Goal: Navigation & Orientation: Find specific page/section

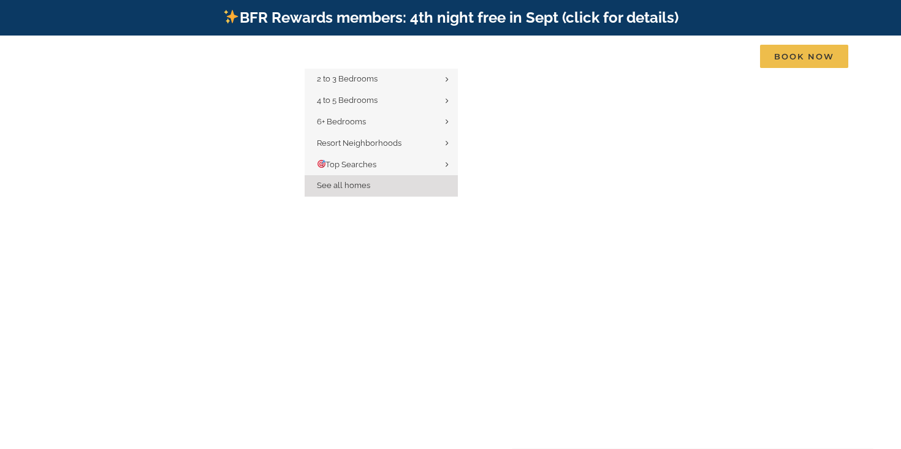
click at [392, 183] on link "See all homes" at bounding box center [381, 185] width 153 height 21
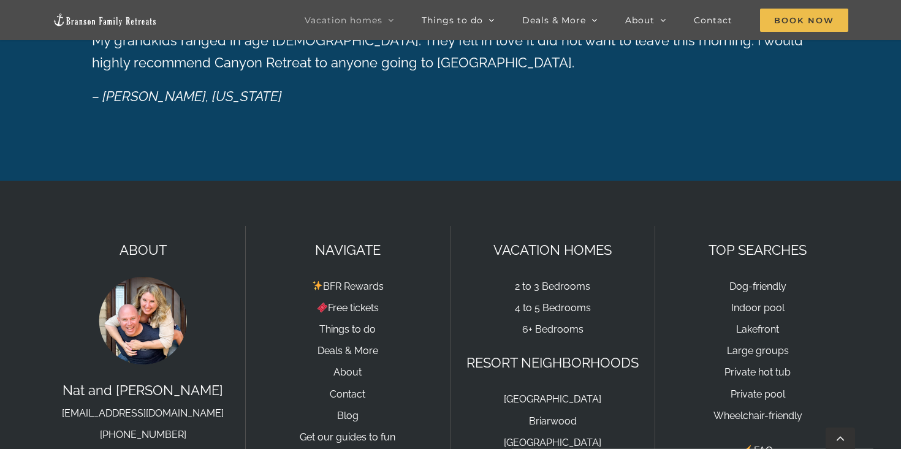
scroll to position [2148, 0]
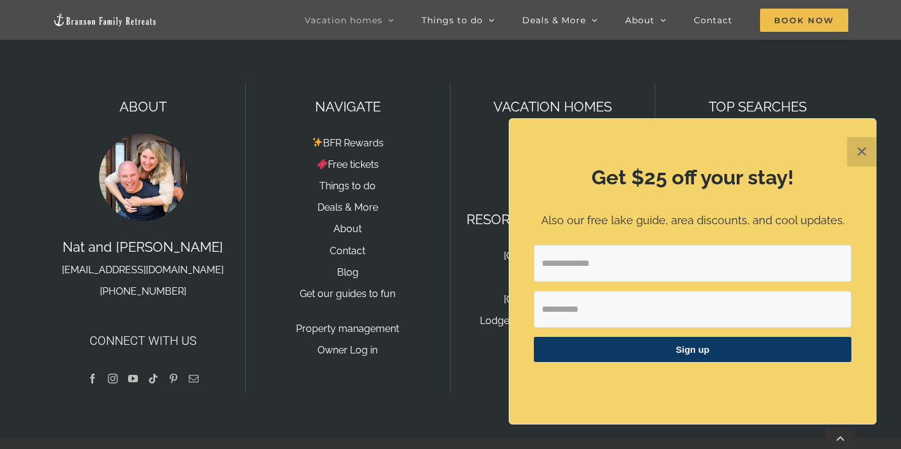
click at [862, 153] on button "✕" at bounding box center [861, 151] width 29 height 29
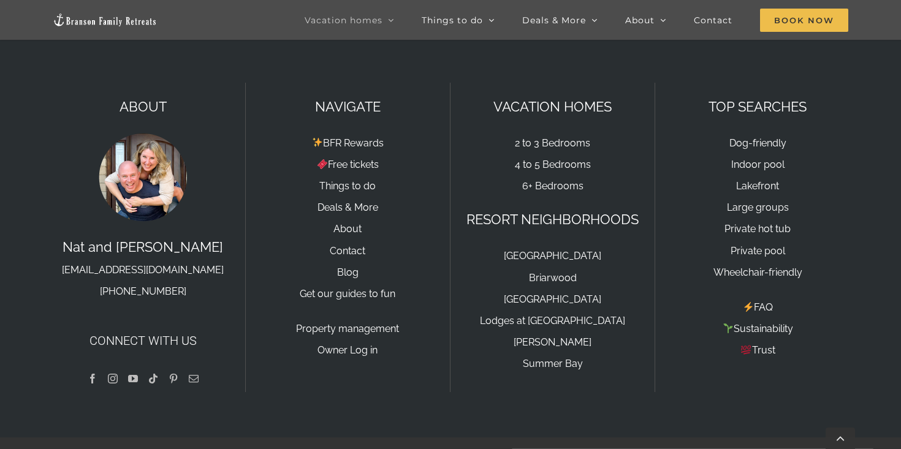
click at [356, 340] on div "NAVIGATE BFR Rewards Free tickets Things to do Deals & More About Contact Blog …" at bounding box center [348, 238] width 205 height 310
click at [356, 344] on link "Owner Log in" at bounding box center [348, 350] width 60 height 12
